Goal: Task Accomplishment & Management: Complete application form

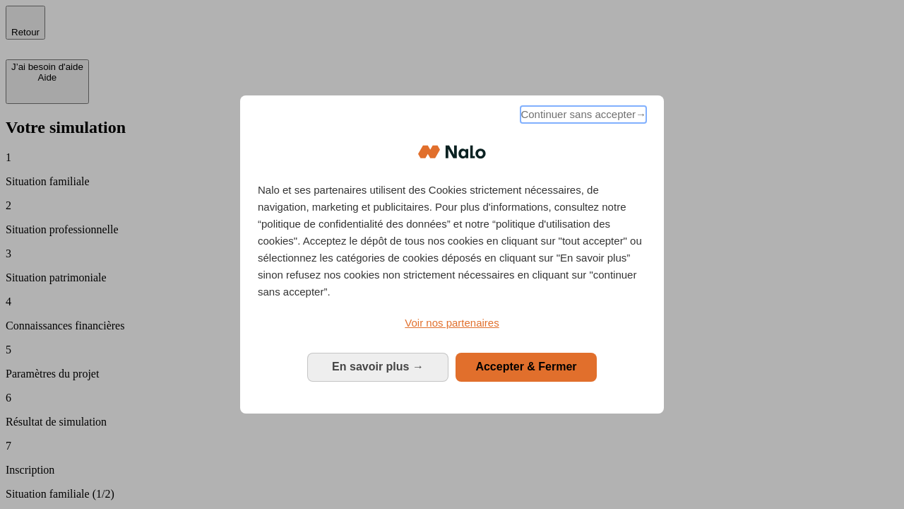
click at [582, 117] on span "Continuer sans accepter →" at bounding box center [584, 114] width 126 height 17
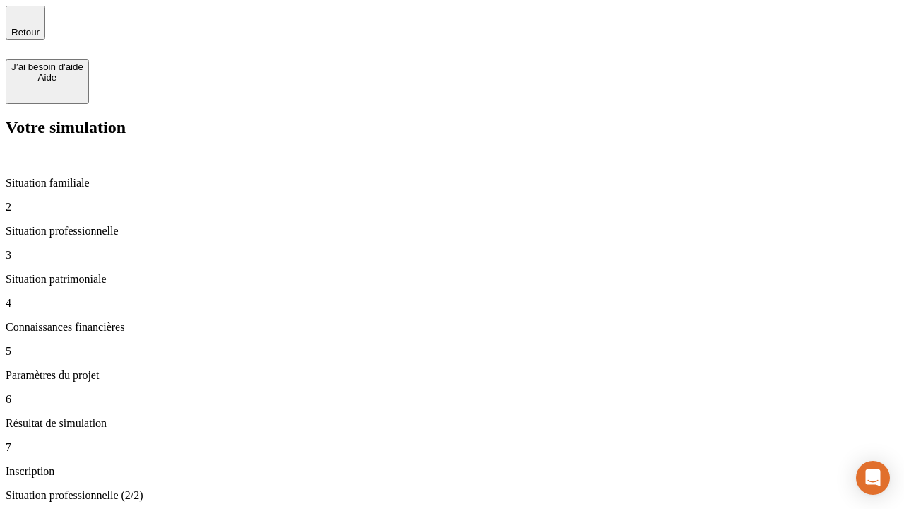
type input "30 000"
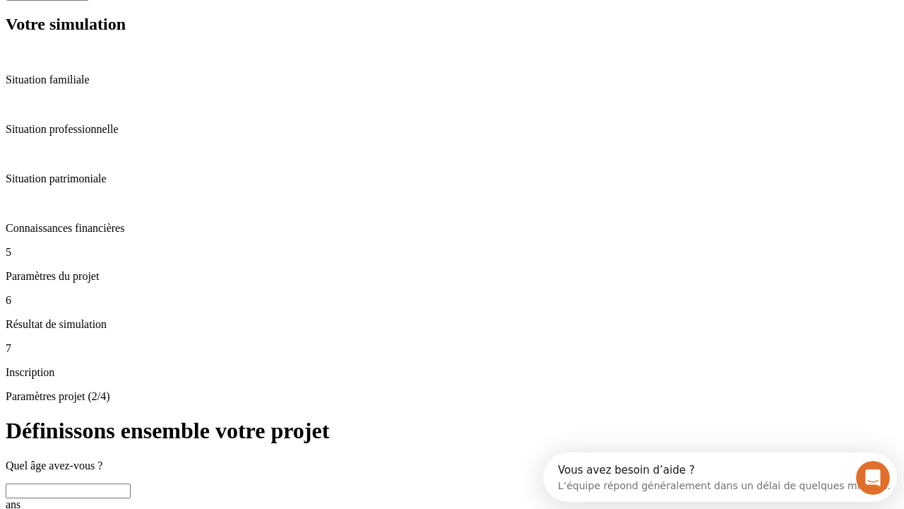
scroll to position [27, 0]
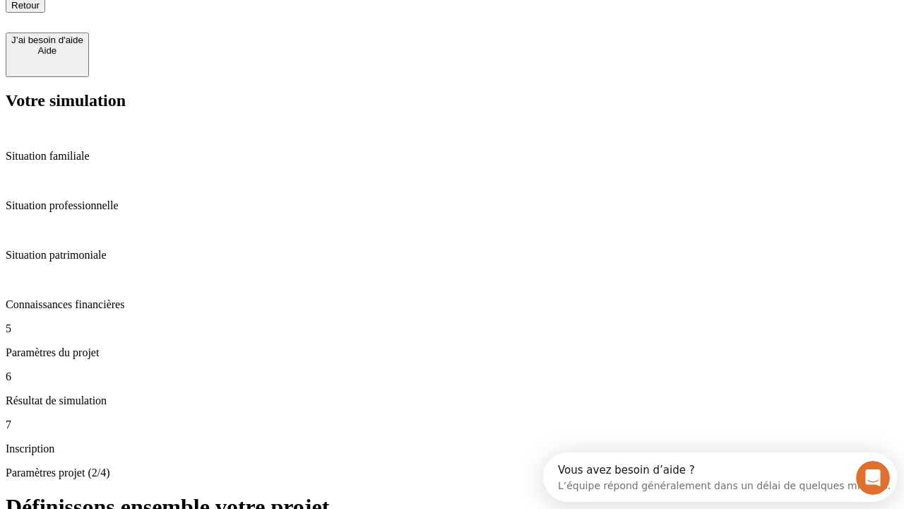
type input "25"
type input "1 000"
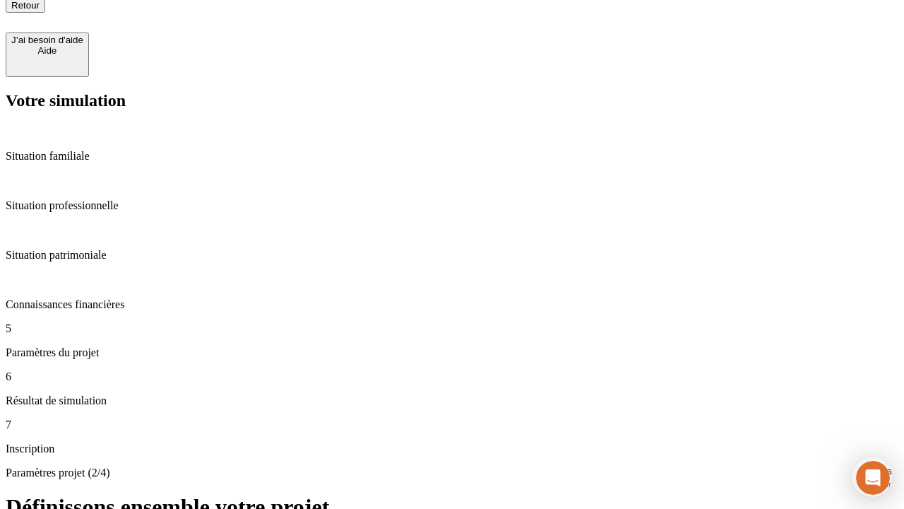
type input "640"
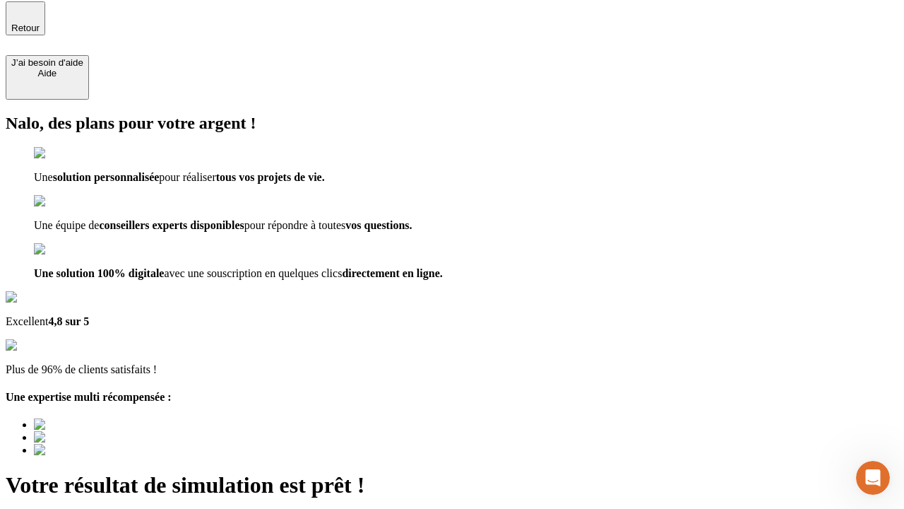
type input "[EMAIL_ADDRESS][PERSON_NAME][DOMAIN_NAME]"
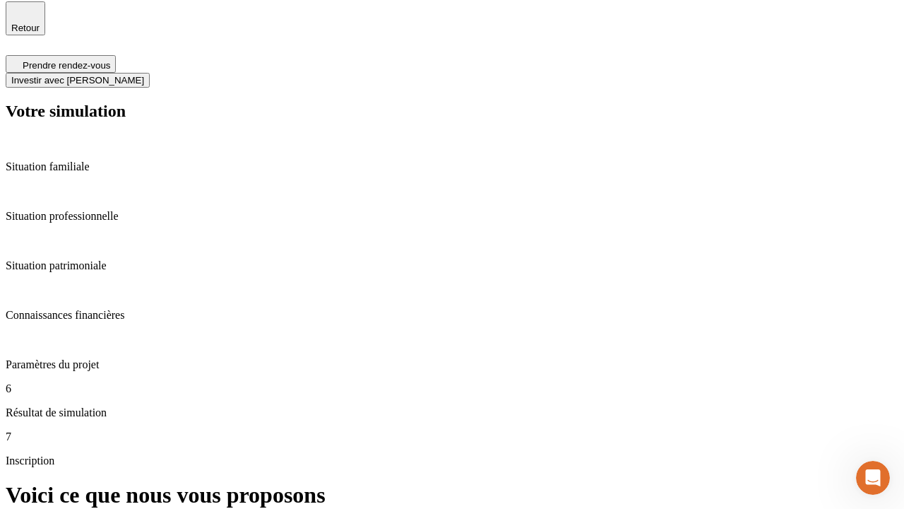
click at [144, 75] on span "Investir avec [PERSON_NAME]" at bounding box center [77, 80] width 133 height 11
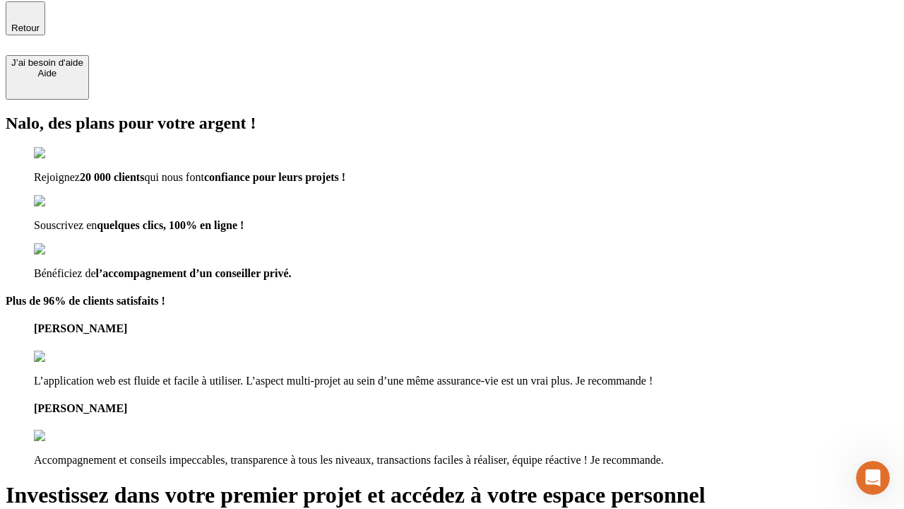
scroll to position [3, 0]
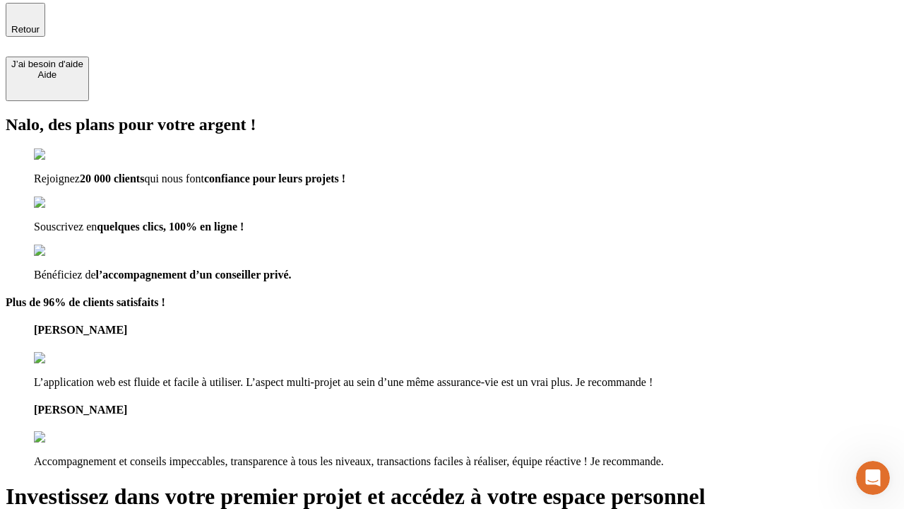
type input "[PERSON_NAME][EMAIL_ADDRESS][DOMAIN_NAME]"
